Goal: Task Accomplishment & Management: Manage account settings

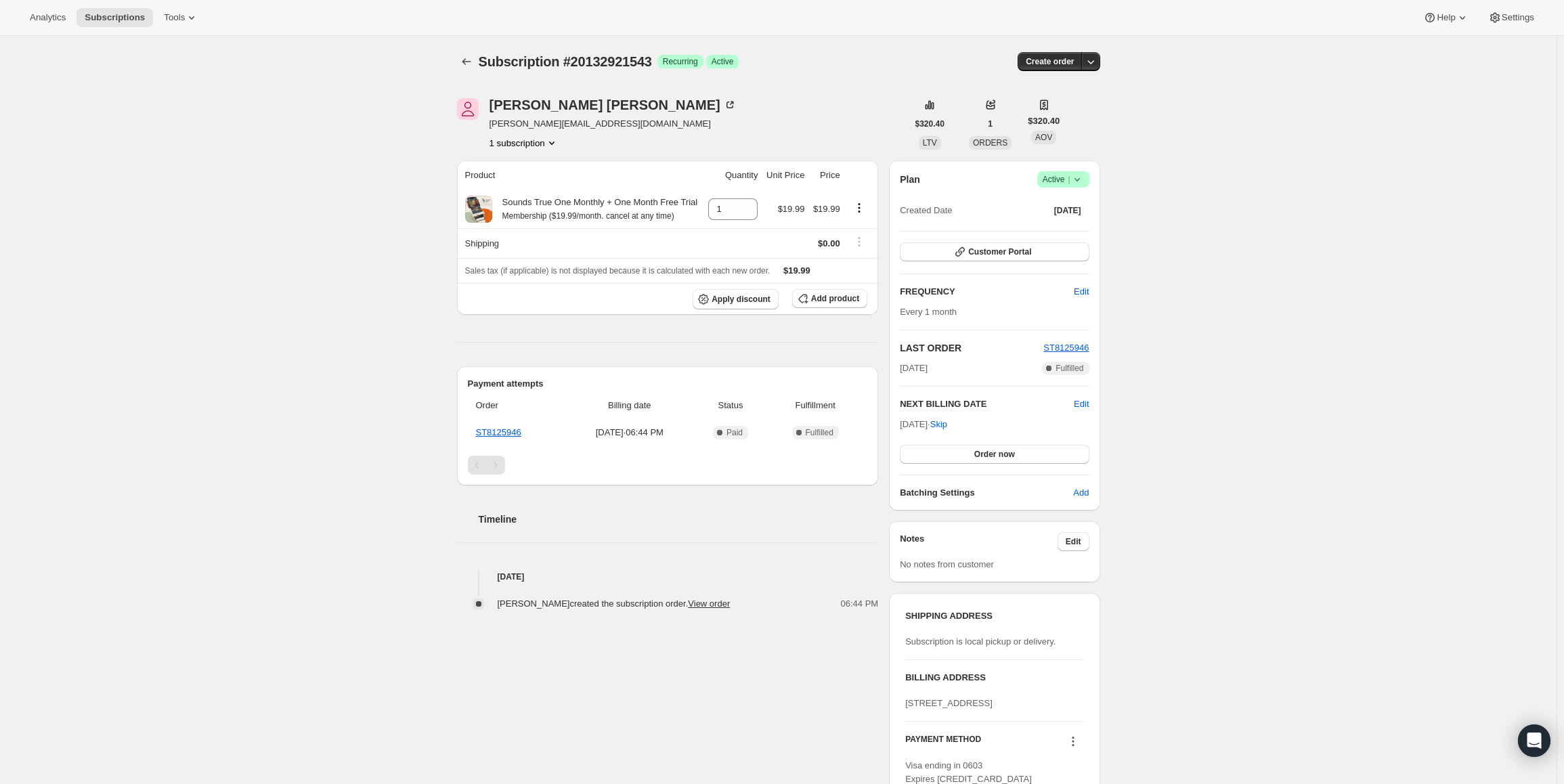
click at [1075, 179] on icon at bounding box center [1077, 179] width 13 height 13
drag, startPoint x: 946, startPoint y: 423, endPoint x: 903, endPoint y: 423, distance: 43.0
click at [903, 423] on div "Plan Success Active | Created Date Sep 8, 2025 Customer Portal FREQUENCY Edit E…" at bounding box center [994, 336] width 211 height 350
copy span "Oct 8, 2025"
click at [1065, 179] on span "Active |" at bounding box center [1063, 179] width 42 height 13
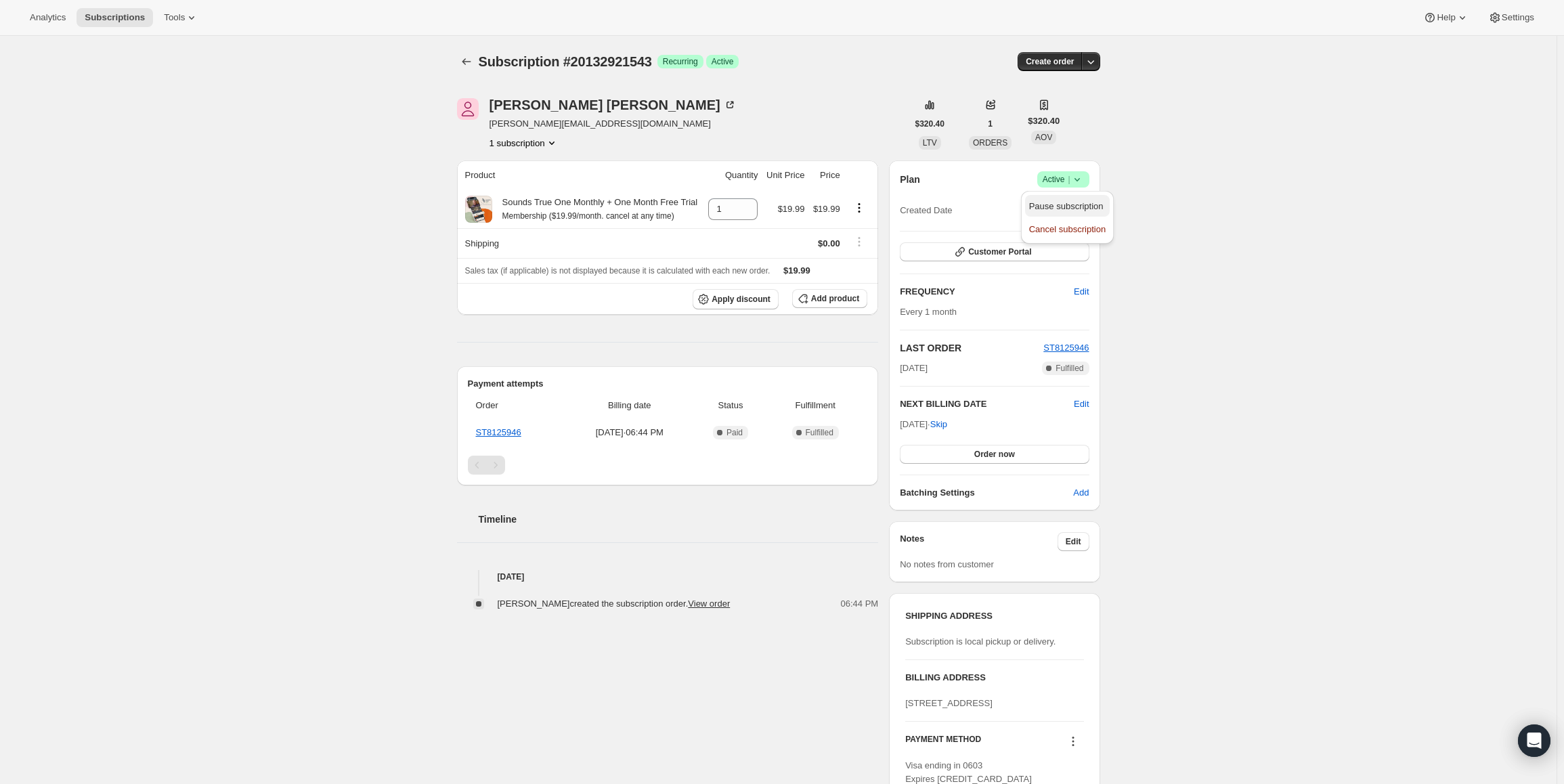
click at [1059, 201] on span "Pause subscription" at bounding box center [1067, 206] width 75 height 10
click at [1061, 184] on span "Active |" at bounding box center [1063, 179] width 42 height 13
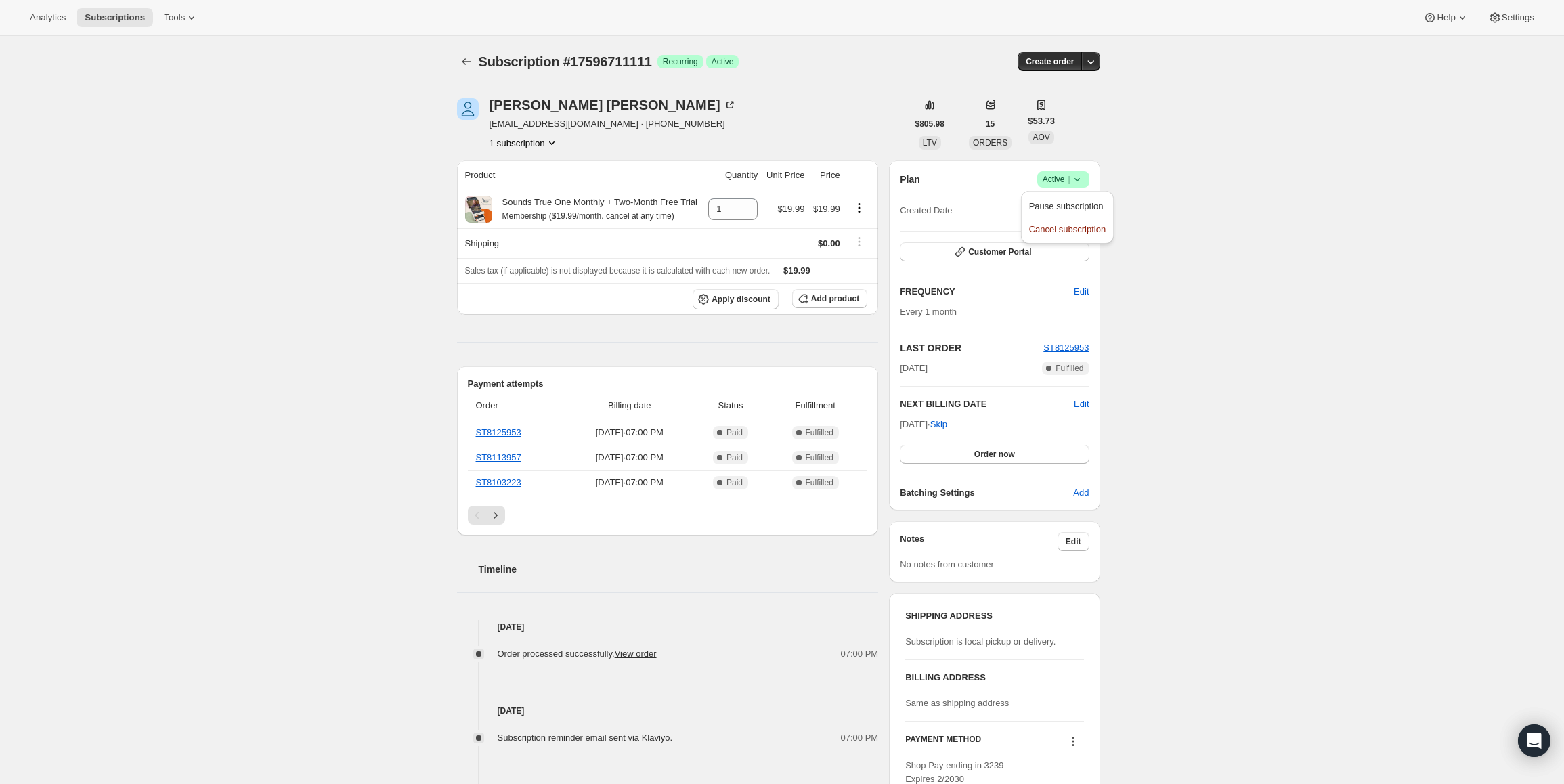
drag, startPoint x: 905, startPoint y: 424, endPoint x: 946, endPoint y: 426, distance: 41.0
click at [946, 426] on span "Oct 8, 2025 · Skip" at bounding box center [923, 424] width 47 height 10
copy span "Oct 8, 2025"
click at [1055, 179] on span "Active |" at bounding box center [1063, 179] width 42 height 13
click at [1057, 205] on span "Pause subscription" at bounding box center [1067, 206] width 75 height 10
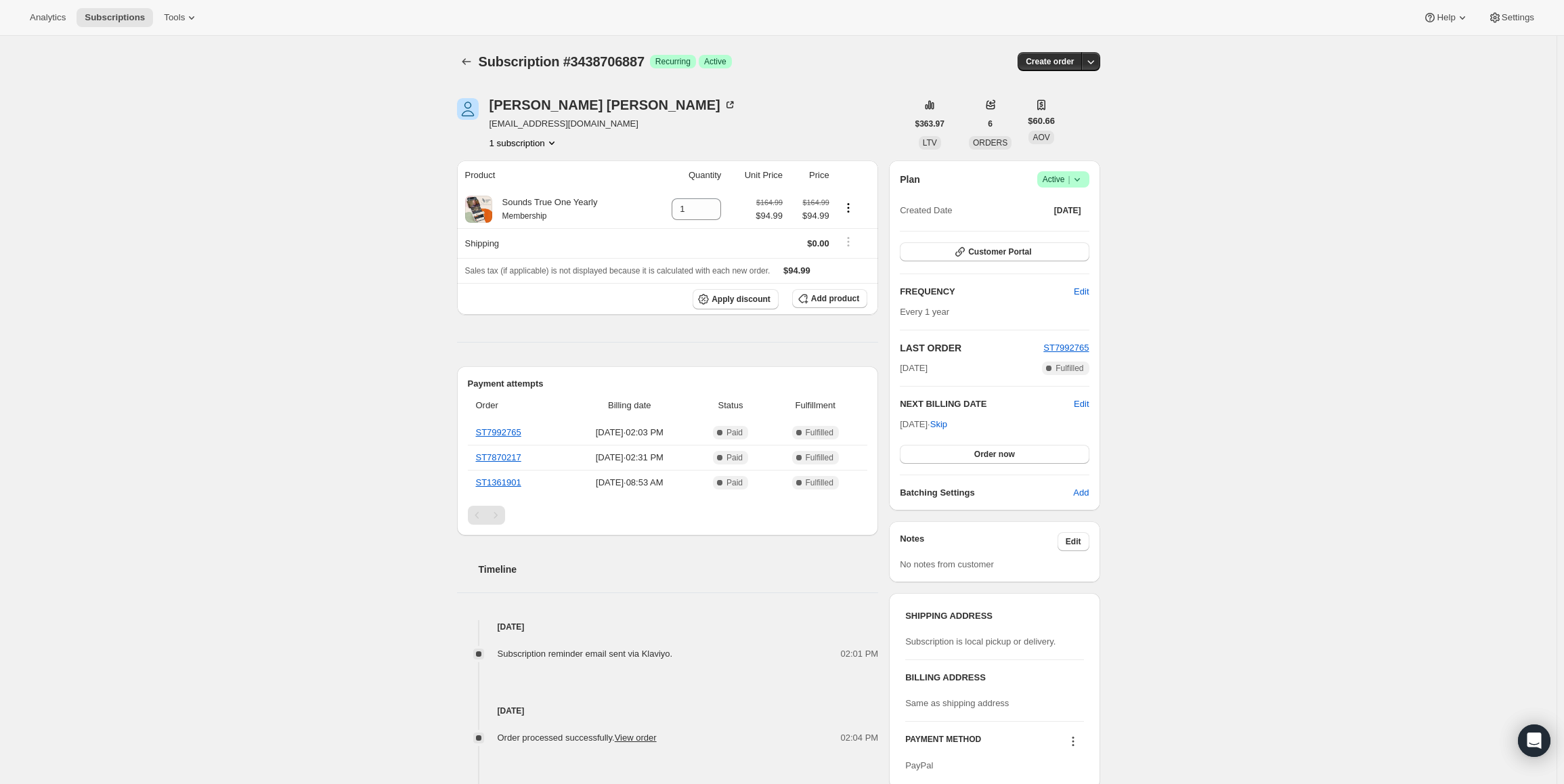
drag, startPoint x: 1067, startPoint y: 179, endPoint x: 1068, endPoint y: 187, distance: 8.1
click at [1067, 180] on span "Active |" at bounding box center [1063, 179] width 42 height 13
drag, startPoint x: 903, startPoint y: 424, endPoint x: 946, endPoint y: 426, distance: 43.0
click at [946, 426] on span "Oct 3, 2025 · Skip" at bounding box center [923, 424] width 47 height 10
copy span "Oct 3, 2025"
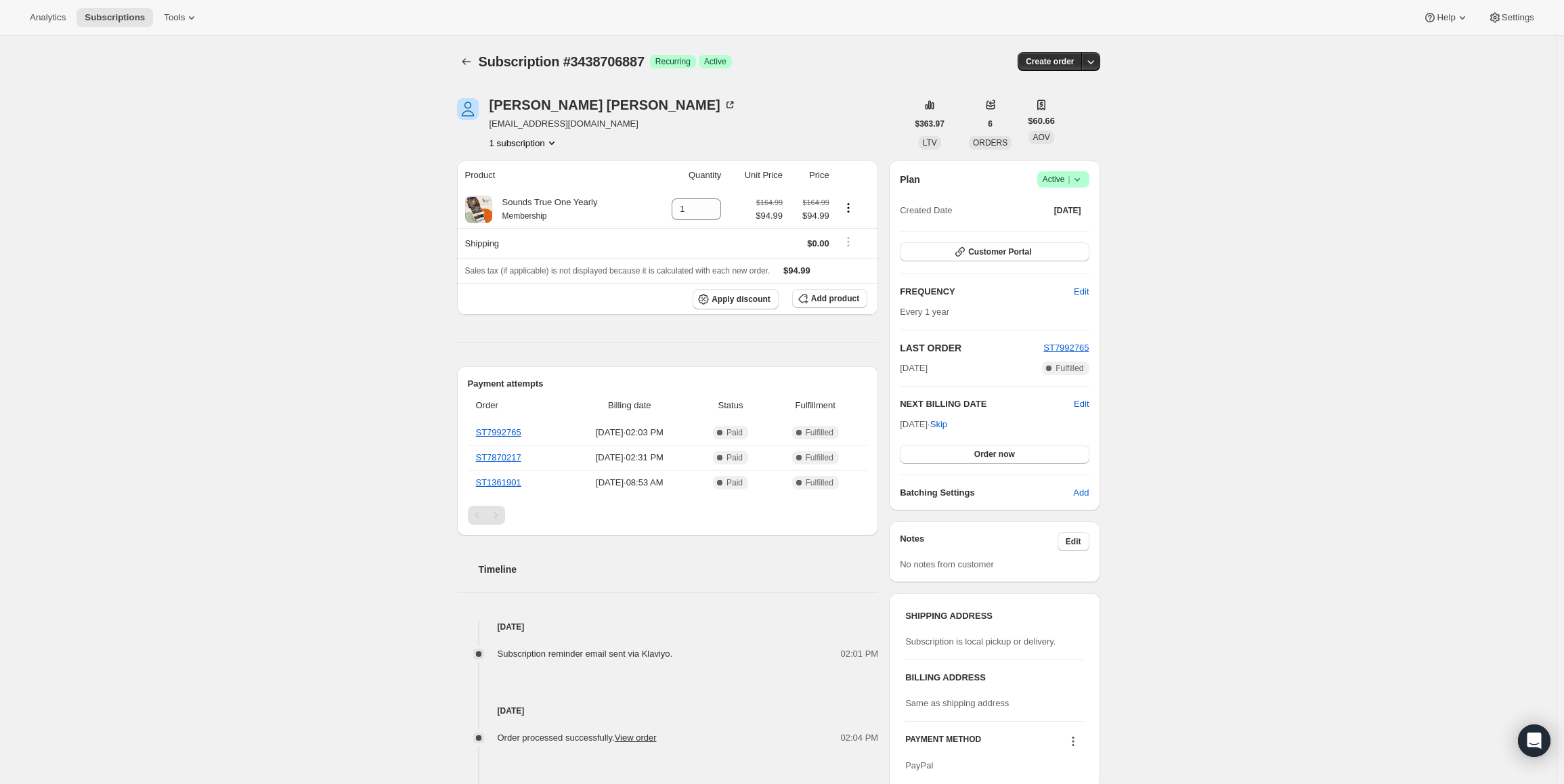
click at [1053, 178] on span "Active |" at bounding box center [1063, 179] width 42 height 13
click at [1048, 208] on span "Pause subscription" at bounding box center [1067, 206] width 75 height 10
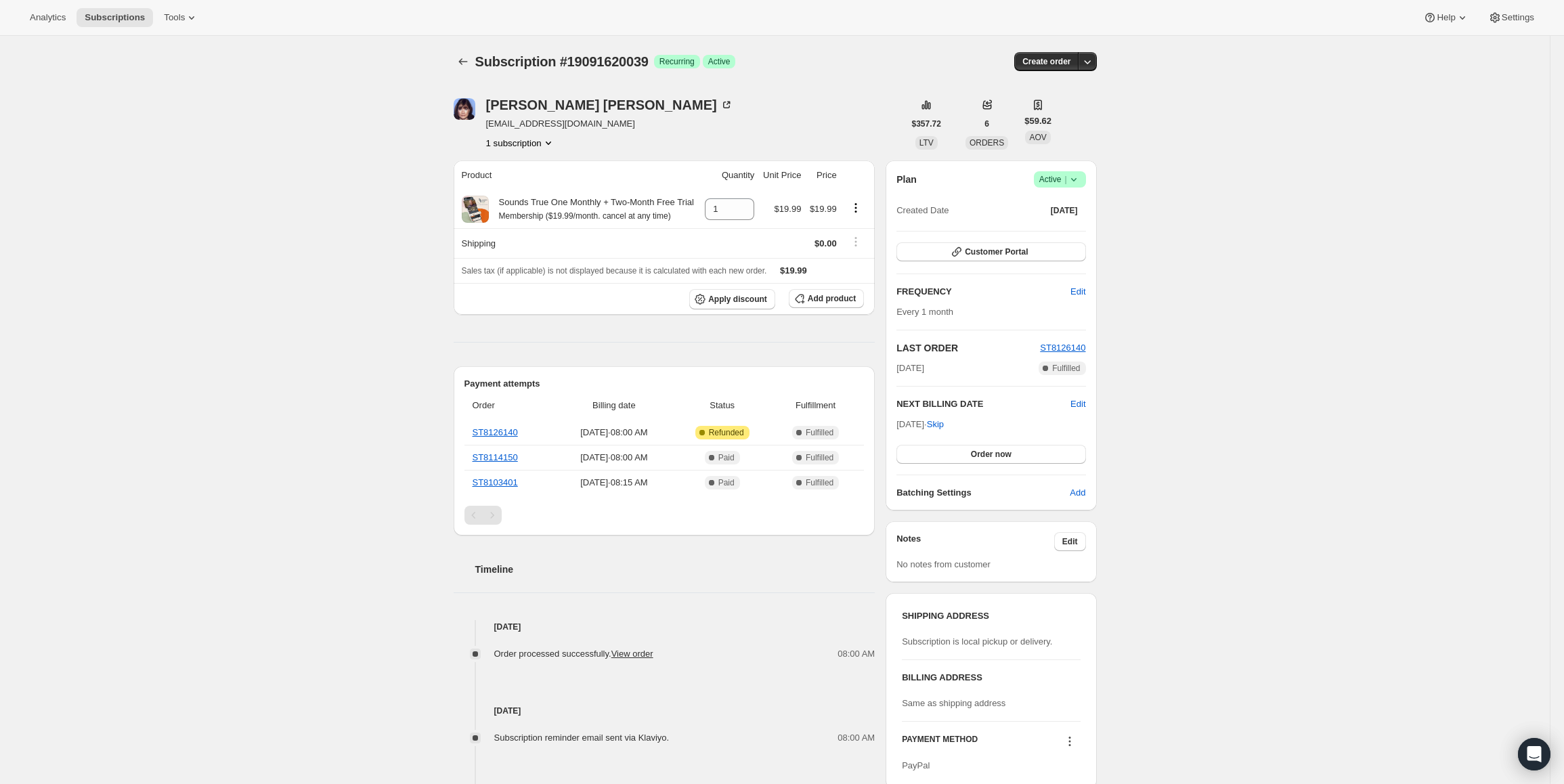
click at [1067, 188] on div "Plan Success Active | Created Date Jul 9, 2025" at bounding box center [991, 195] width 189 height 49
click at [1076, 179] on icon at bounding box center [1073, 180] width 6 height 4
click at [1062, 234] on span "Cancel subscription" at bounding box center [1064, 229] width 77 height 10
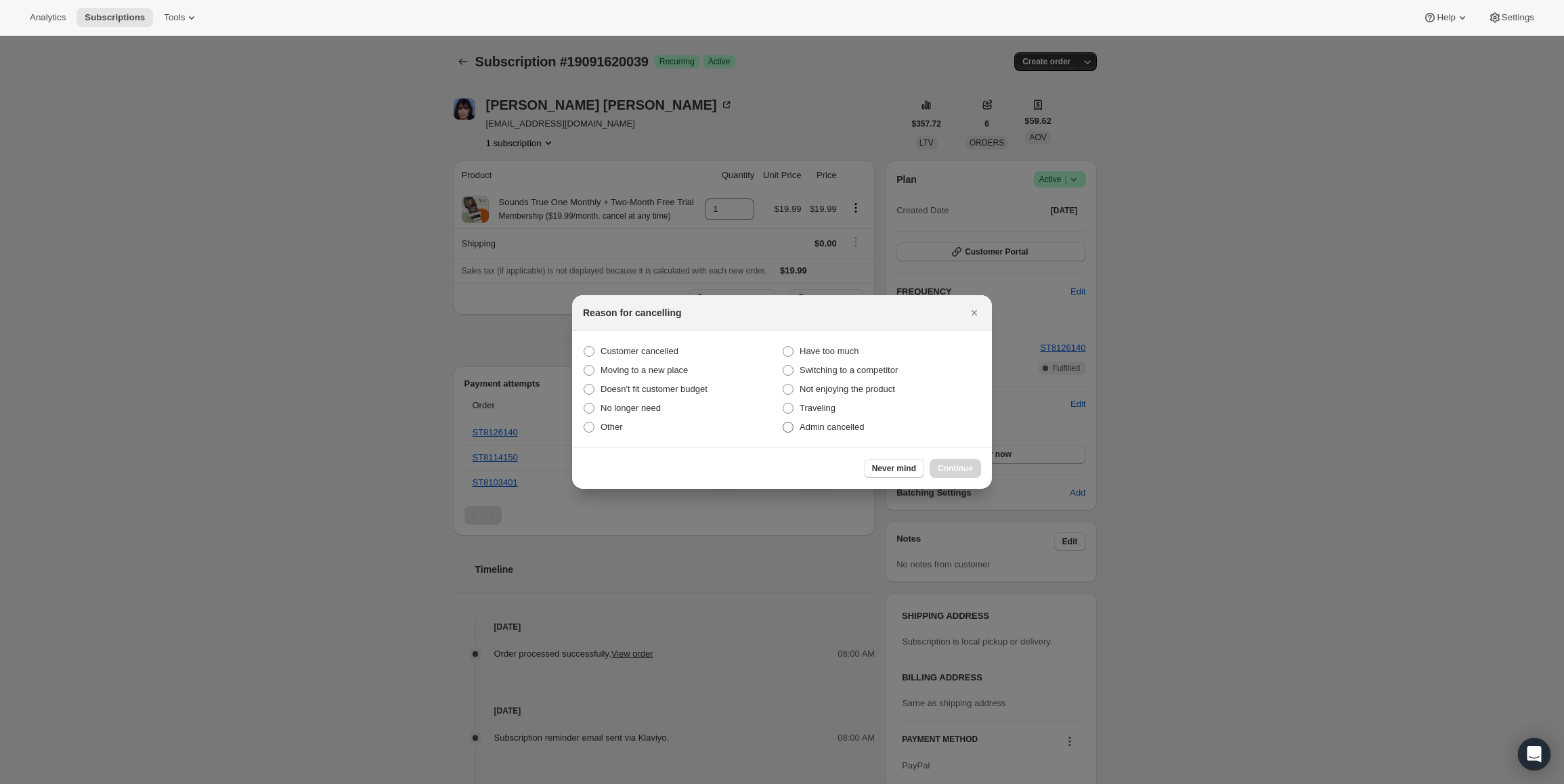
drag, startPoint x: 624, startPoint y: 352, endPoint x: 874, endPoint y: 420, distance: 259.1
click at [625, 352] on span "Customer cancelled" at bounding box center [640, 351] width 78 height 10
click at [585, 347] on input "Customer cancelled" at bounding box center [584, 346] width 1 height 1
radio input "true"
click at [960, 474] on button "Continue" at bounding box center [955, 468] width 51 height 19
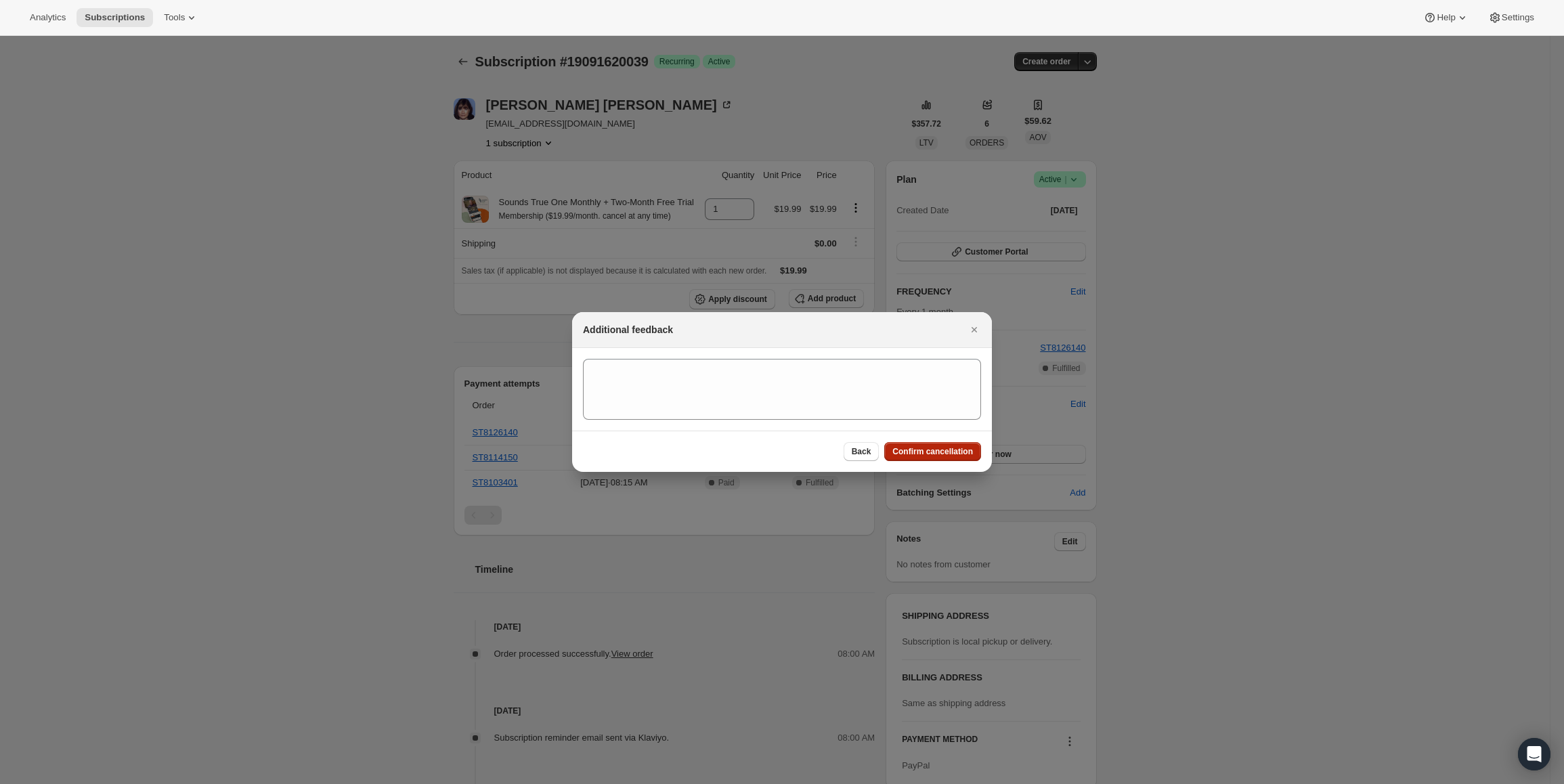
click at [960, 455] on span "Confirm cancellation" at bounding box center [933, 451] width 80 height 11
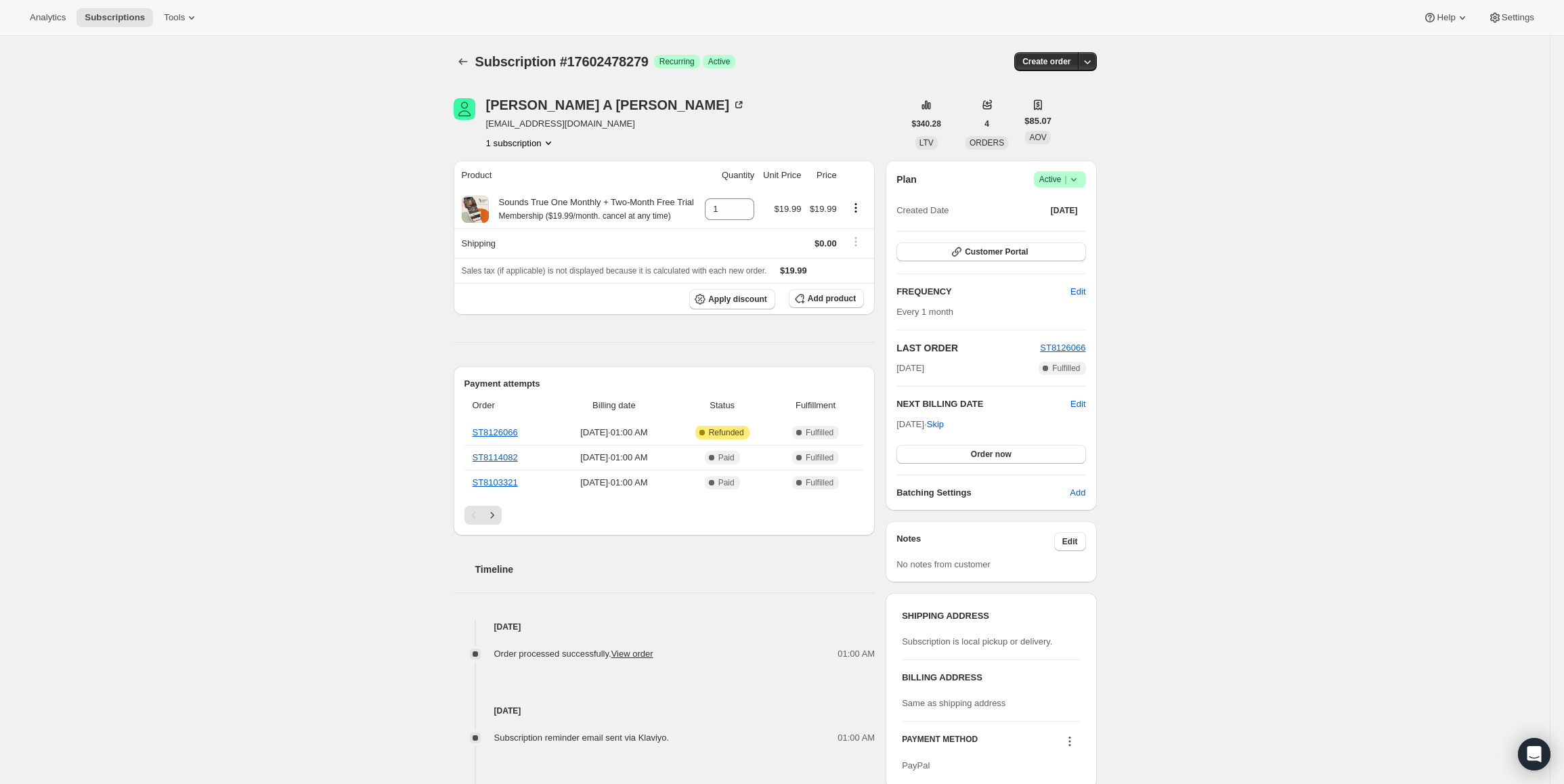
click at [1057, 172] on span "Success Active |" at bounding box center [1060, 179] width 52 height 16
click at [1058, 238] on button "Cancel subscription" at bounding box center [1064, 228] width 85 height 22
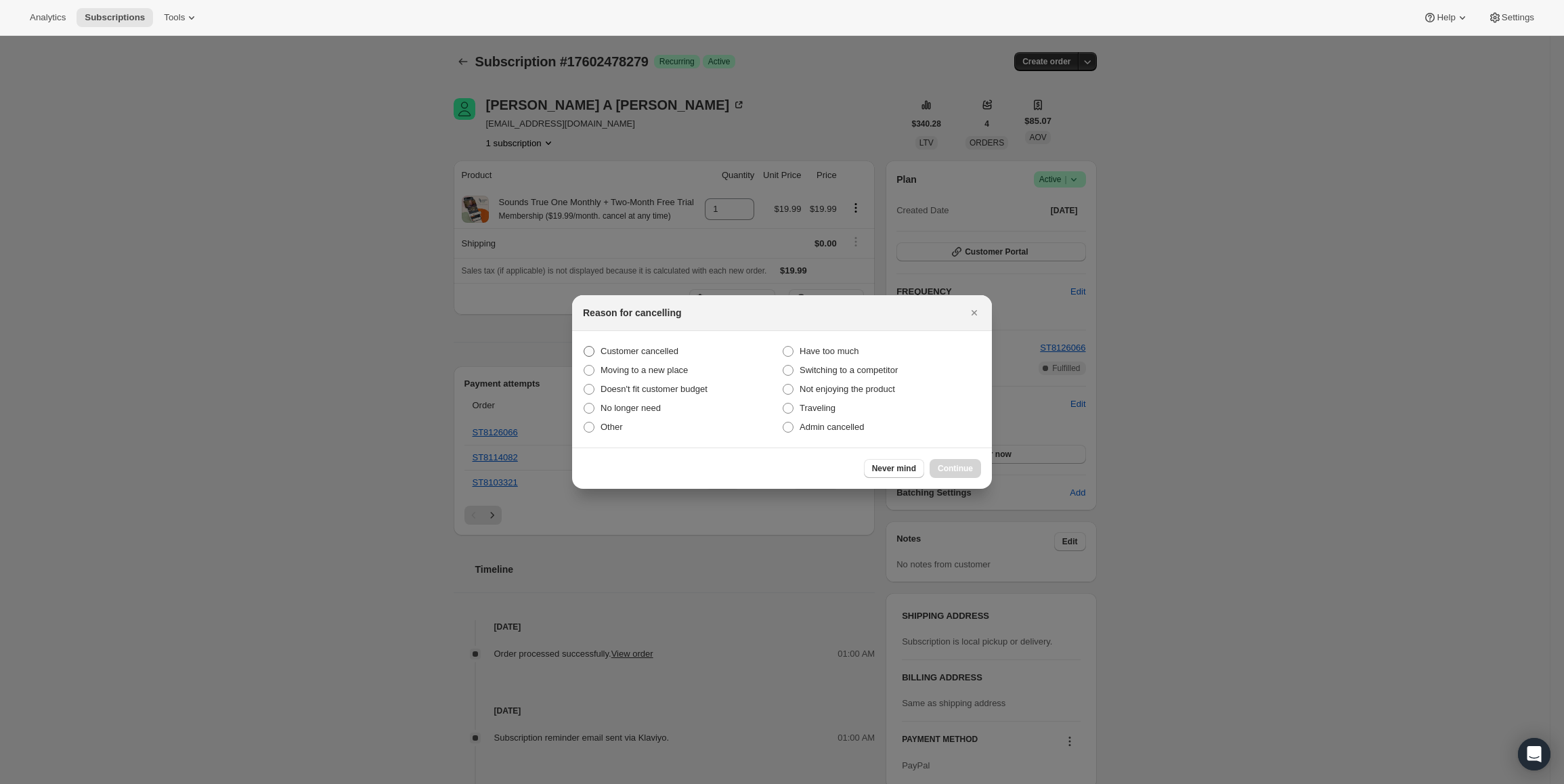
click at [643, 343] on label "Customer cancelled" at bounding box center [683, 351] width 199 height 19
click at [585, 346] on input "Customer cancelled" at bounding box center [584, 346] width 1 height 1
radio input "true"
click at [955, 462] on button "Continue" at bounding box center [955, 468] width 51 height 19
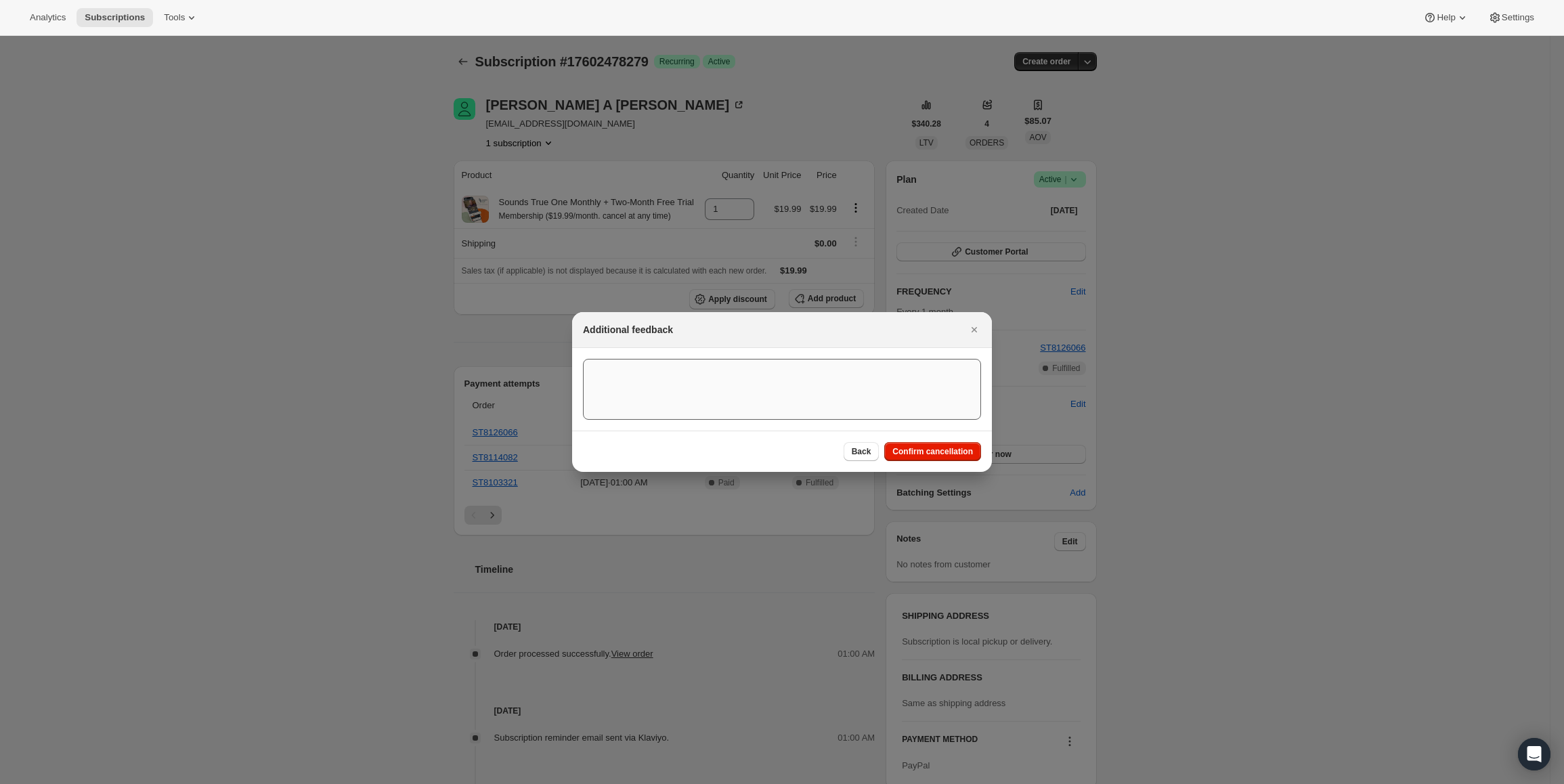
drag, startPoint x: 946, startPoint y: 450, endPoint x: 893, endPoint y: 428, distance: 57.4
click at [944, 450] on span "Confirm cancellation" at bounding box center [933, 451] width 80 height 11
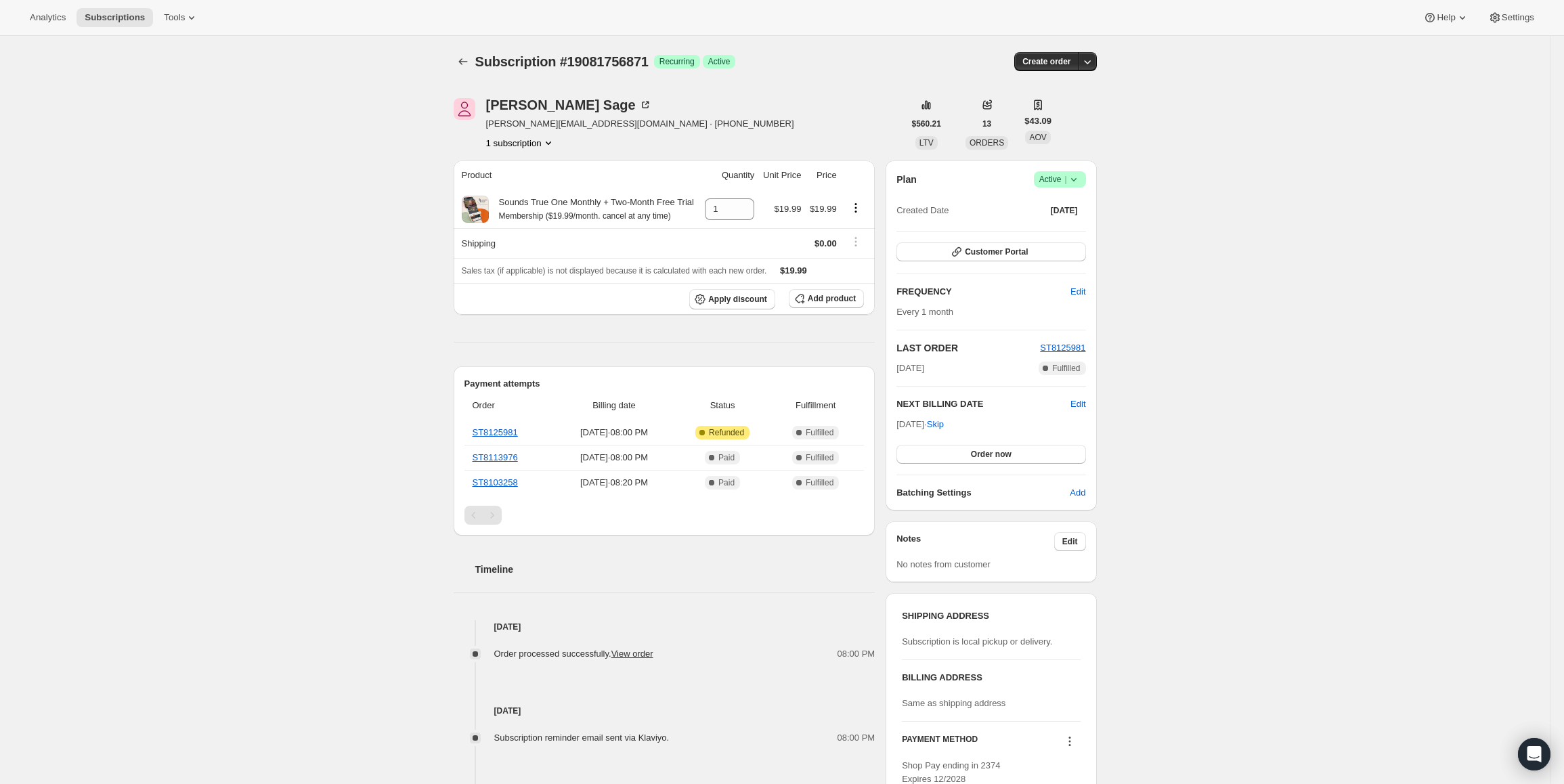
click at [1065, 171] on span "Success Active |" at bounding box center [1060, 179] width 52 height 16
click at [1054, 228] on span "Cancel subscription" at bounding box center [1064, 229] width 77 height 10
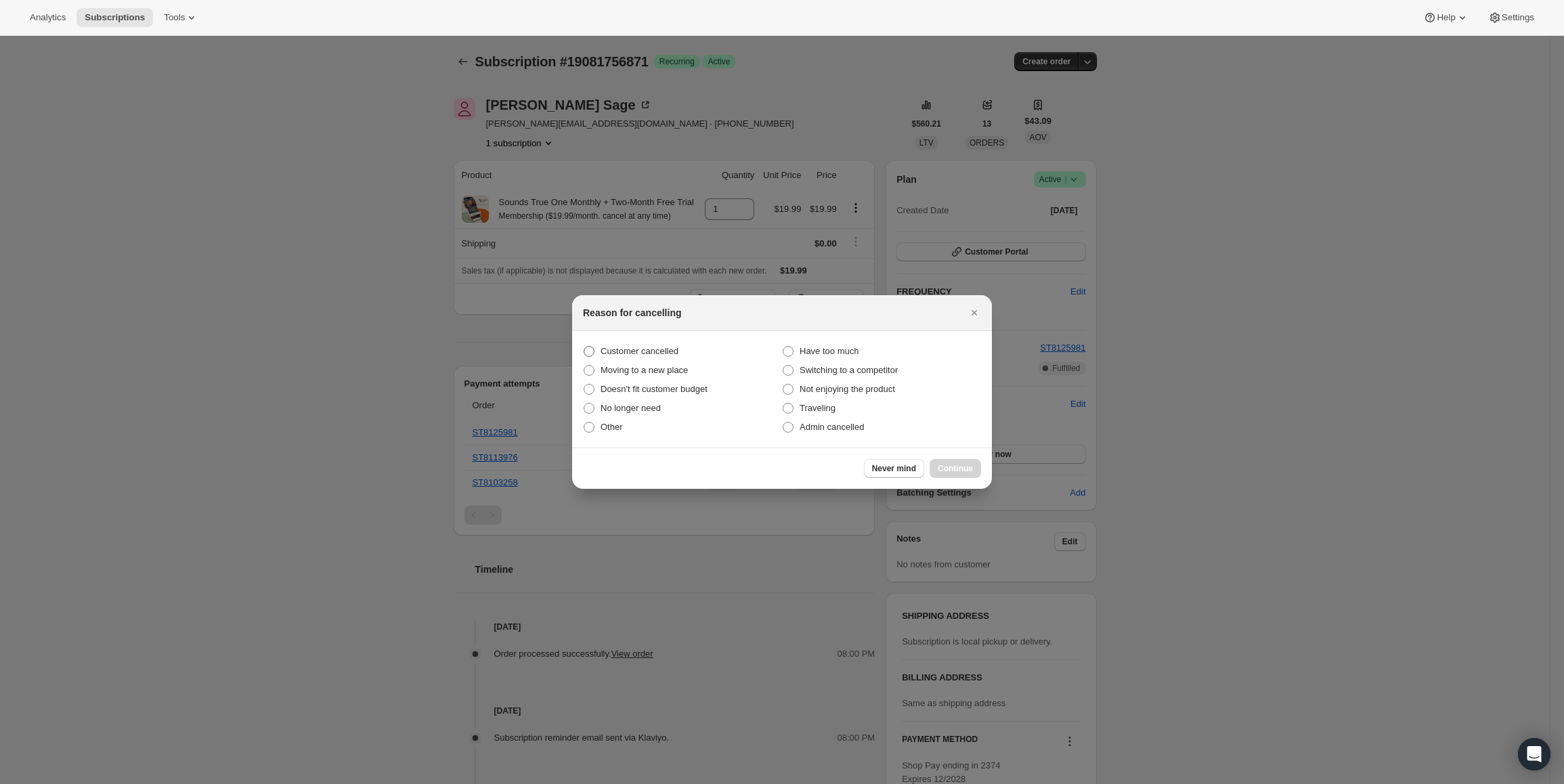
click at [604, 350] on span "Customer cancelled" at bounding box center [640, 351] width 78 height 10
click at [585, 347] on input "Customer cancelled" at bounding box center [584, 346] width 1 height 1
radio input "true"
click at [945, 453] on div "Never mind Continue" at bounding box center [781, 468] width 420 height 42
click at [946, 460] on div "Never mind Continue" at bounding box center [781, 468] width 420 height 42
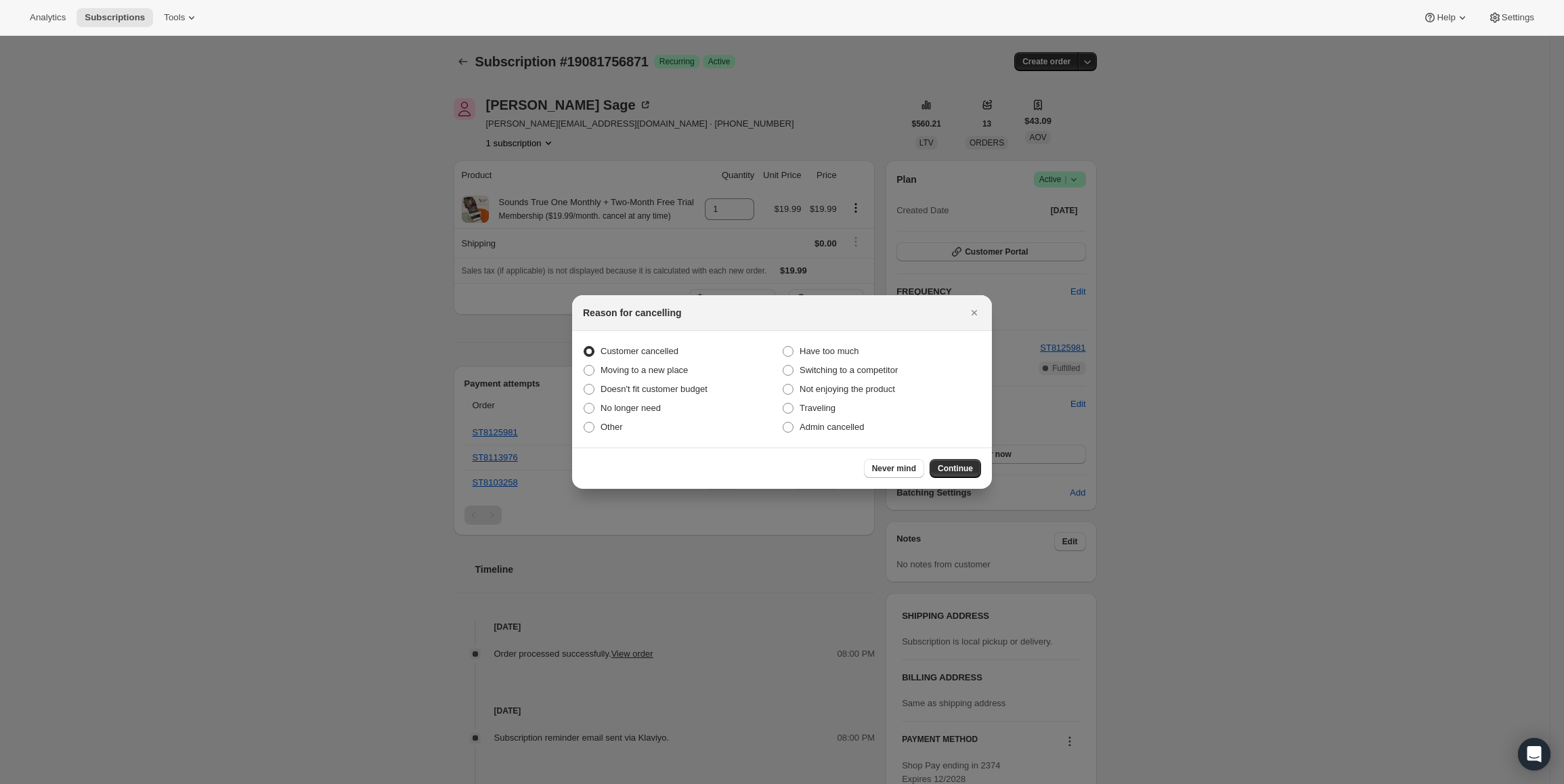
click at [946, 460] on button "Continue" at bounding box center [955, 468] width 51 height 19
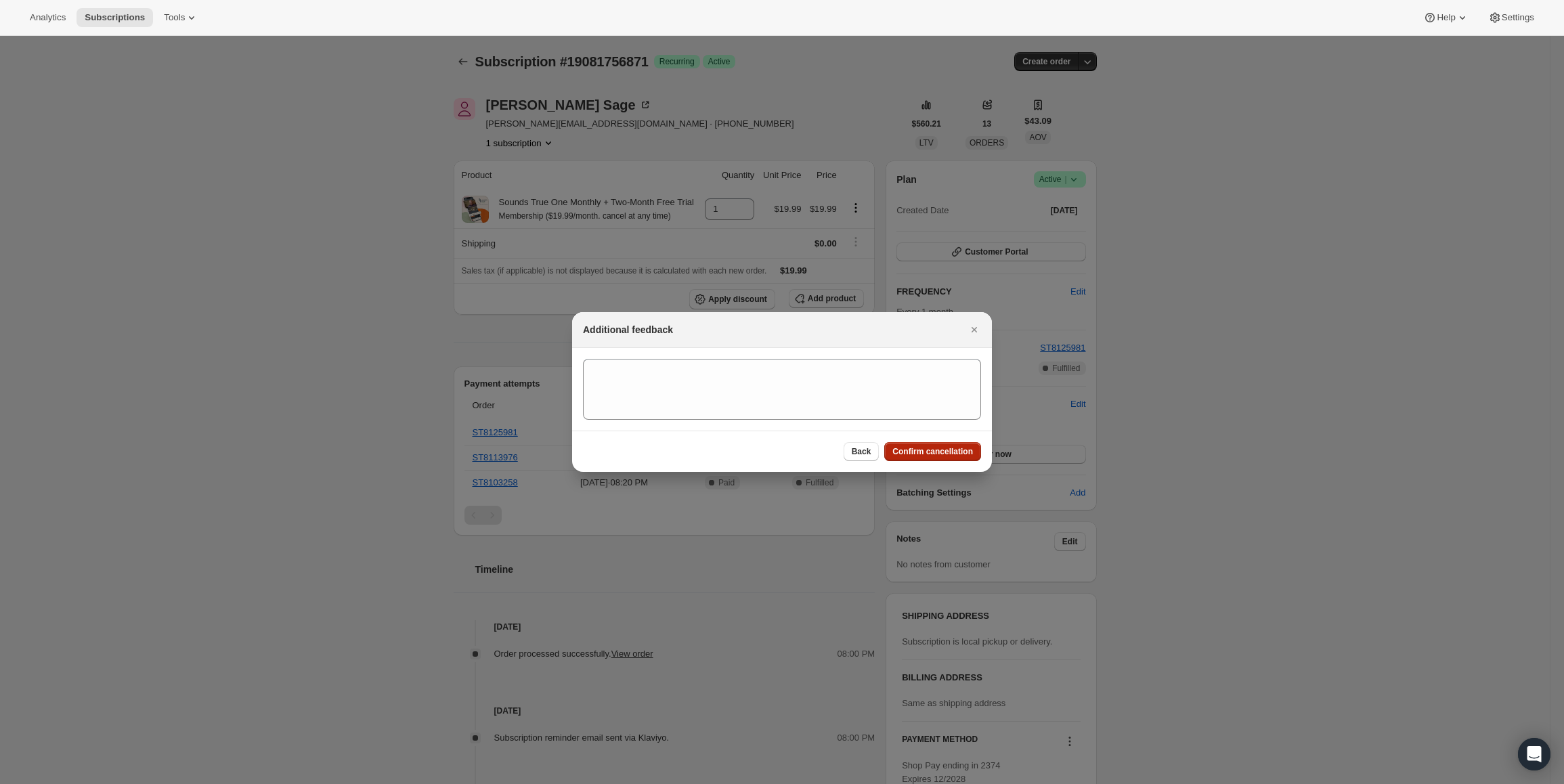
click at [937, 457] on button "Confirm cancellation" at bounding box center [932, 451] width 97 height 19
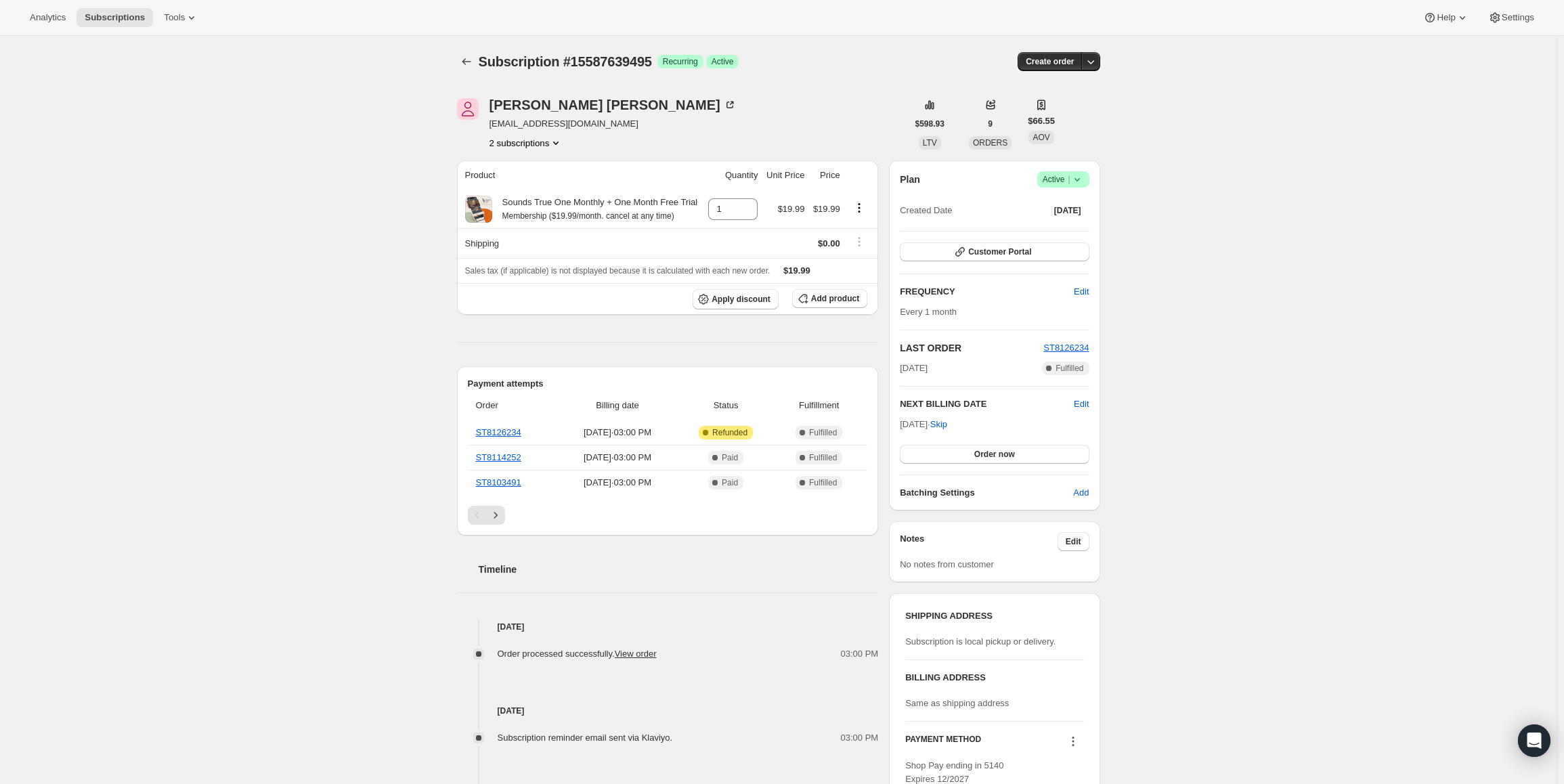
click at [1067, 179] on span "Active |" at bounding box center [1063, 179] width 42 height 13
click at [1068, 226] on span "Cancel subscription" at bounding box center [1068, 229] width 77 height 10
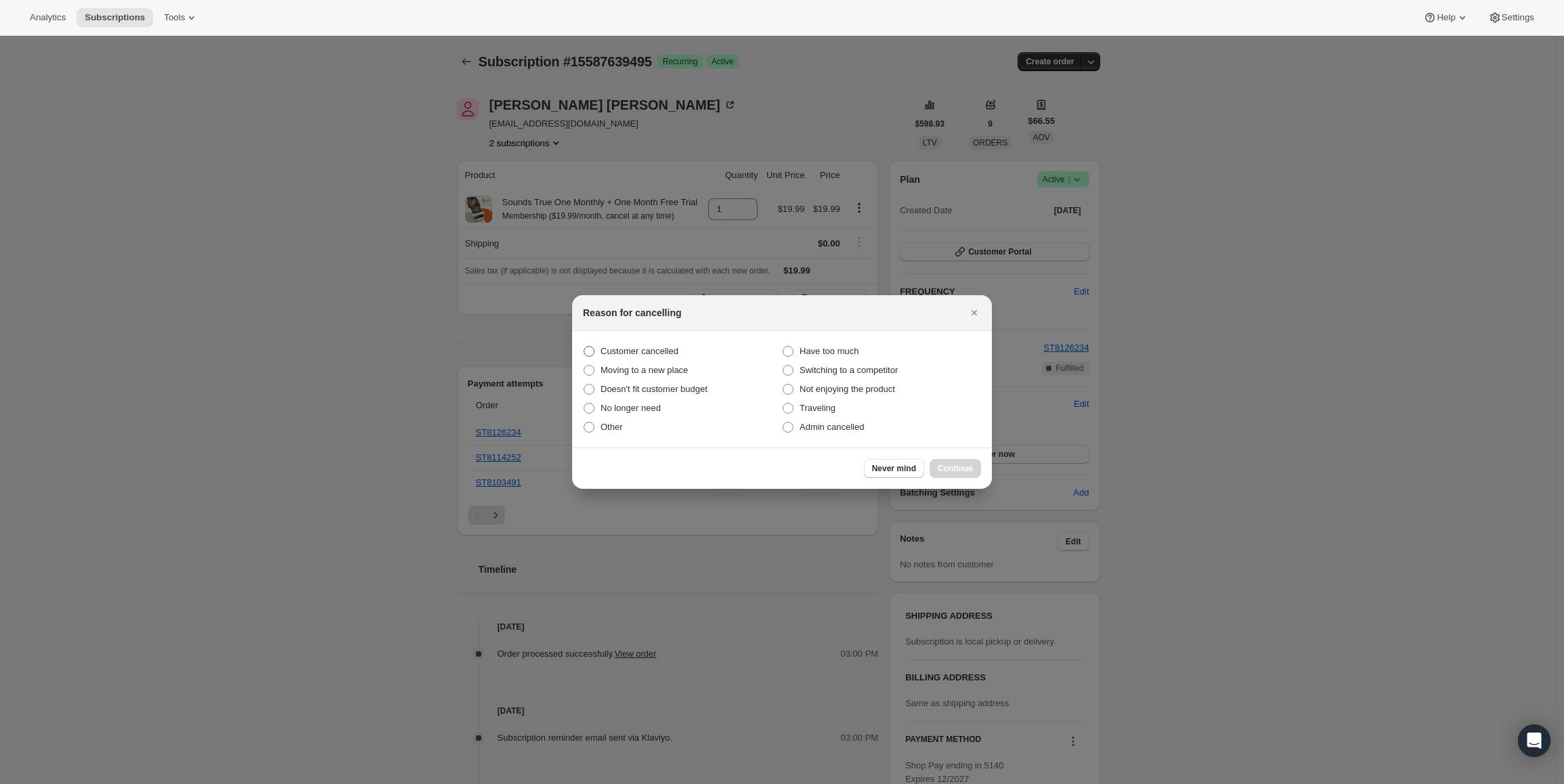
click at [636, 353] on span "Customer cancelled" at bounding box center [640, 351] width 78 height 10
click at [585, 347] on input "Customer cancelled" at bounding box center [584, 346] width 1 height 1
radio input "true"
click at [980, 470] on button "Continue" at bounding box center [955, 468] width 51 height 19
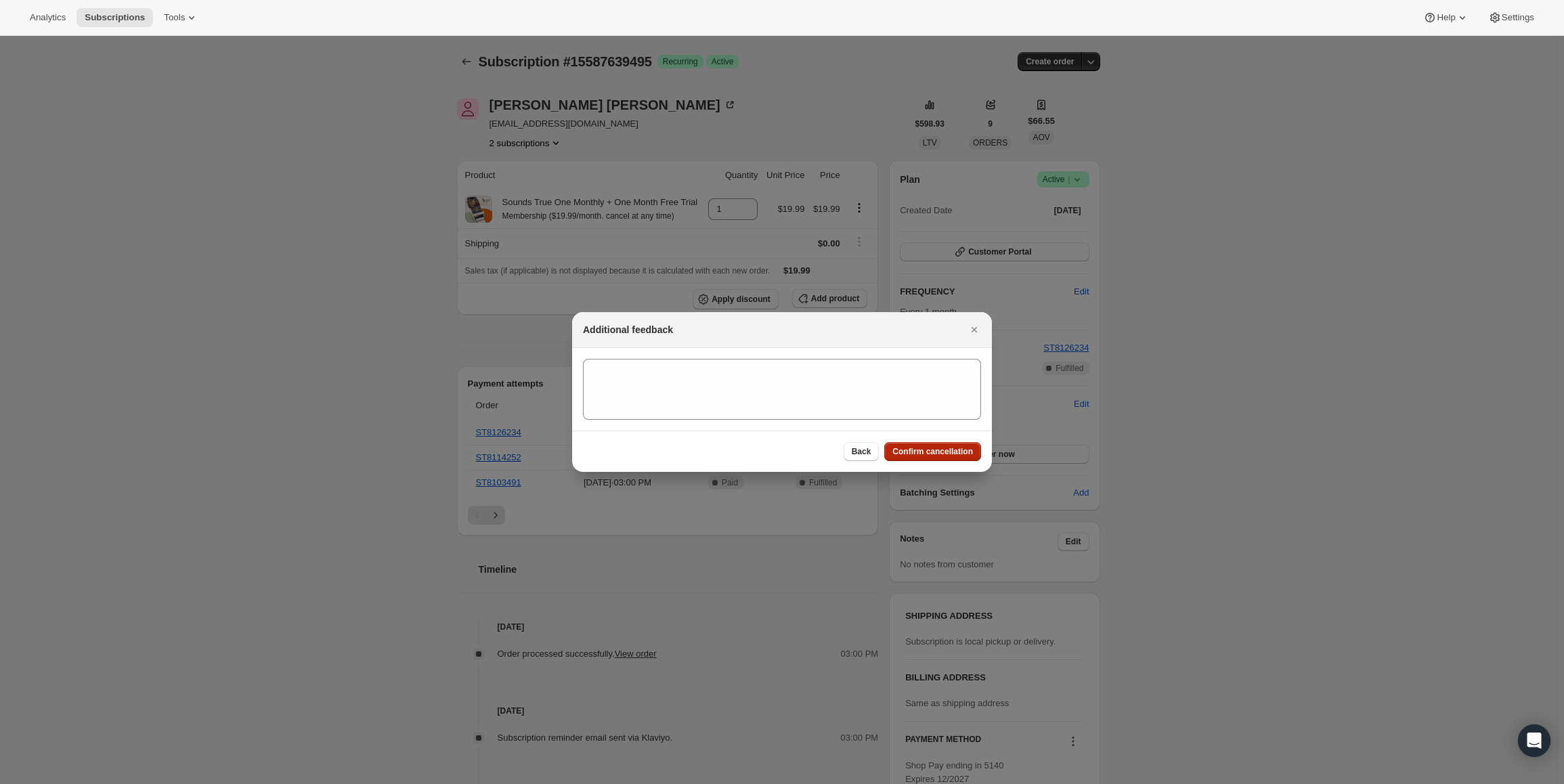
click at [933, 451] on span "Confirm cancellation" at bounding box center [933, 451] width 80 height 11
